Goal: Information Seeking & Learning: Learn about a topic

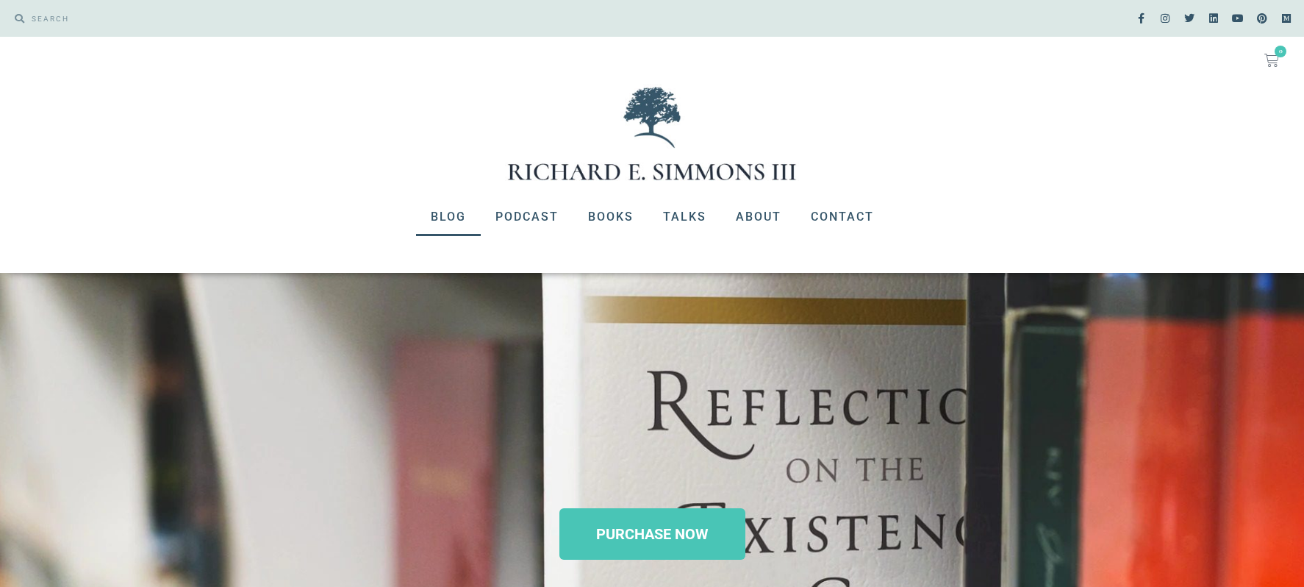
click at [461, 218] on link "Blog" at bounding box center [448, 217] width 65 height 38
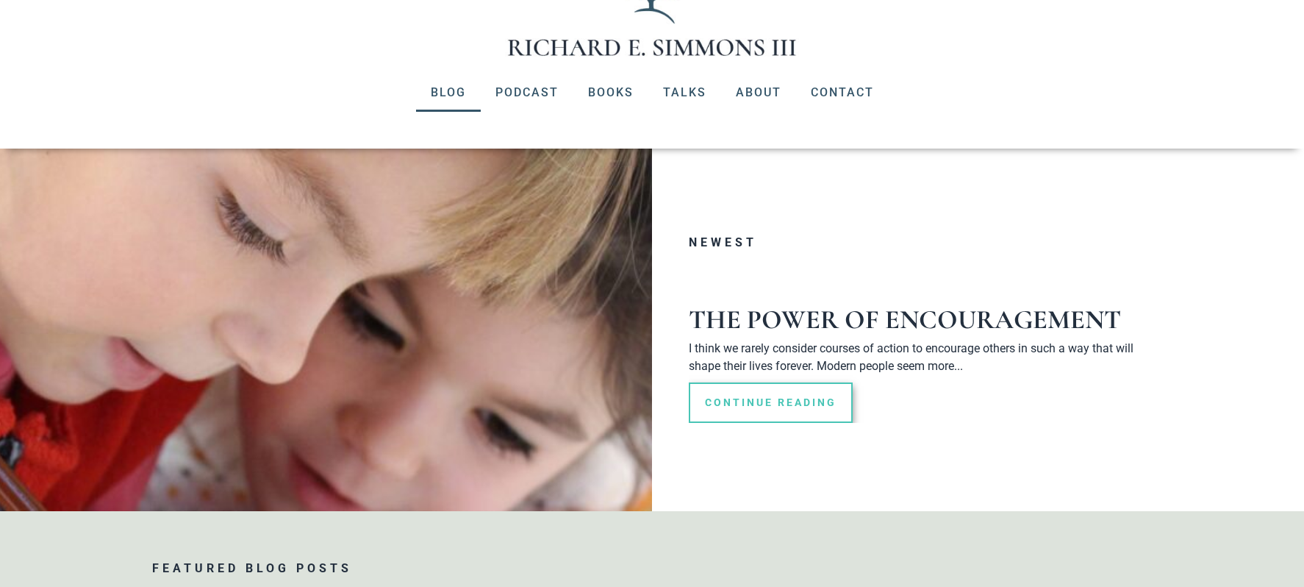
scroll to position [296, 0]
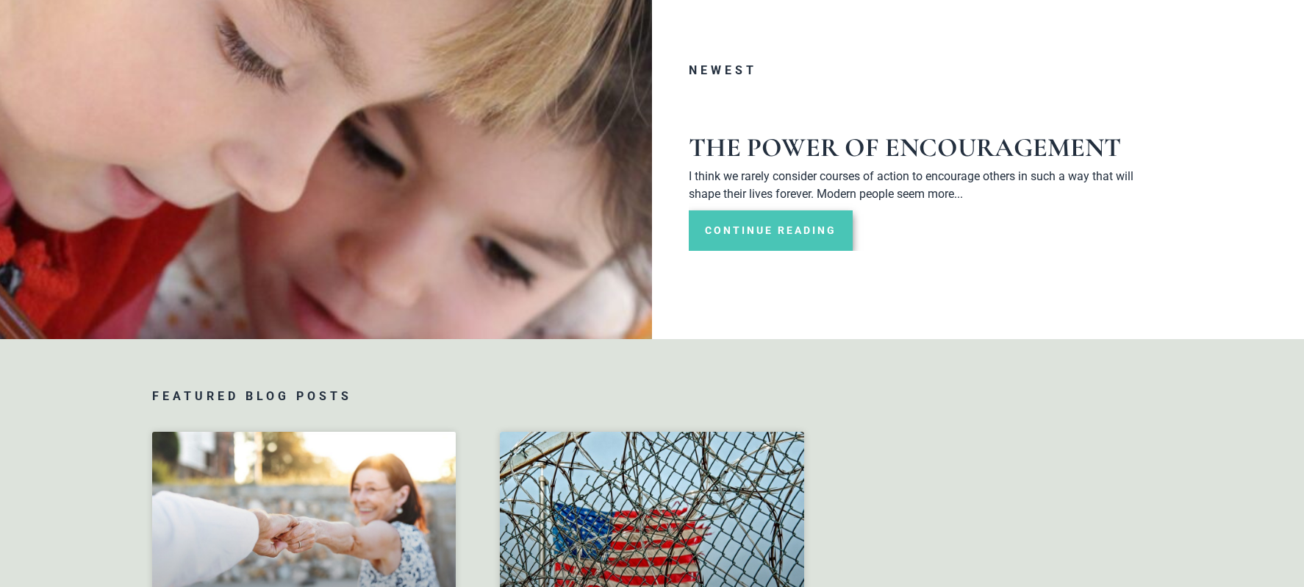
click at [790, 233] on link "Continue Reading" at bounding box center [771, 230] width 164 height 40
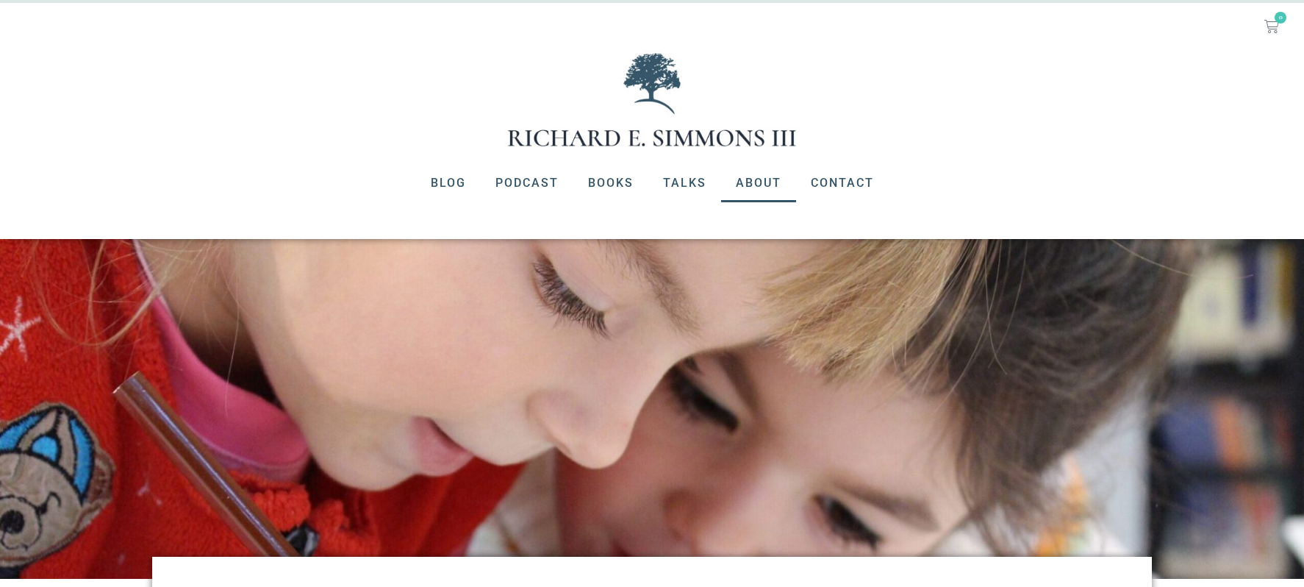
scroll to position [127, 0]
